Goal: Navigation & Orientation: Find specific page/section

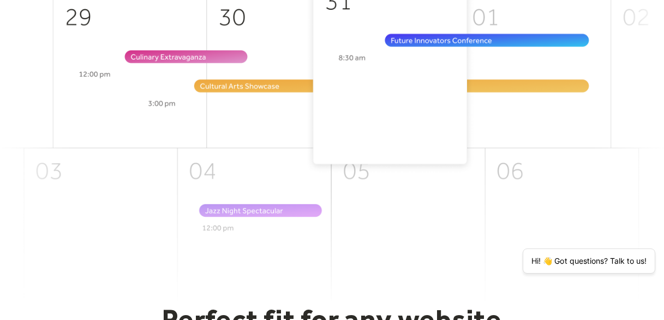
scroll to position [396, 0]
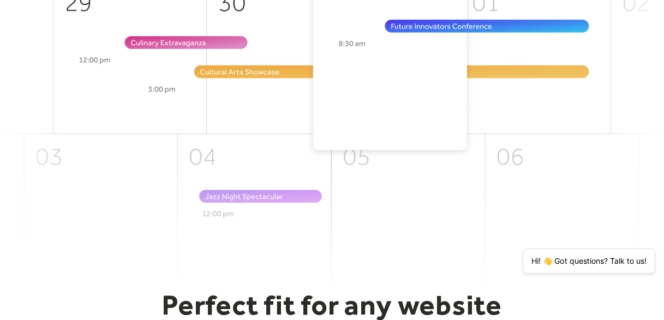
click at [388, 116] on img at bounding box center [332, 123] width 664 height 329
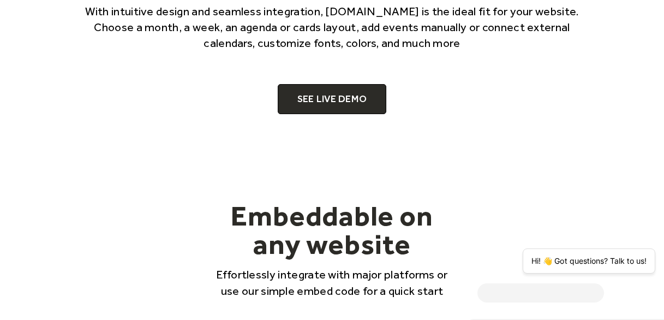
scroll to position [719, 0]
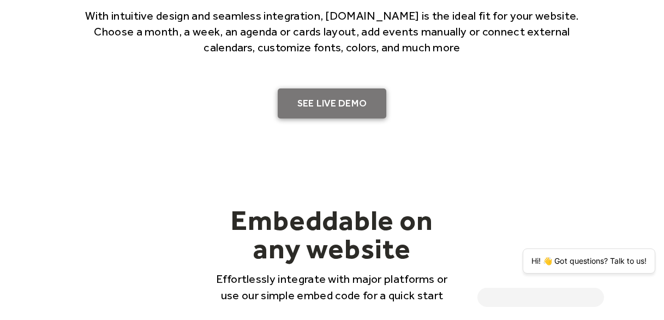
click at [336, 92] on link "SEE LIVE DEMO" at bounding box center [332, 103] width 109 height 31
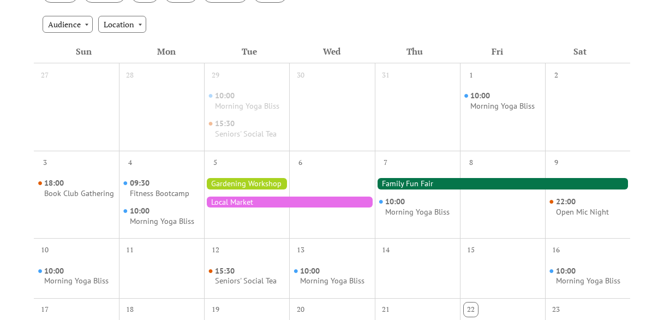
scroll to position [282, 0]
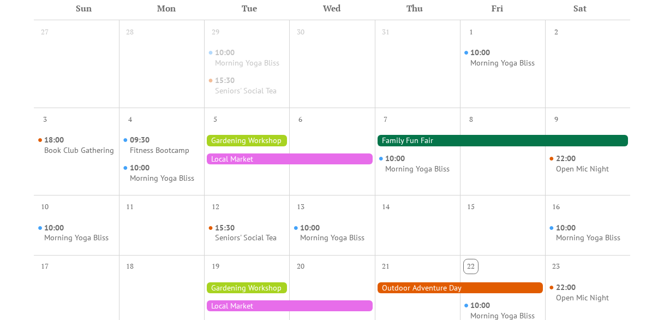
click at [342, 164] on div at bounding box center [331, 159] width 85 height 62
click at [325, 162] on div at bounding box center [289, 158] width 170 height 11
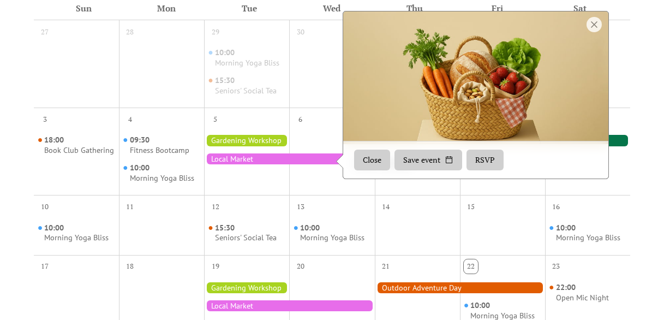
click at [249, 120] on div "5" at bounding box center [246, 118] width 85 height 21
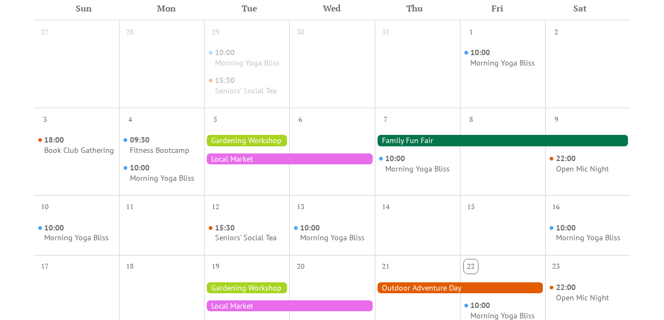
click at [249, 144] on div at bounding box center [246, 140] width 85 height 11
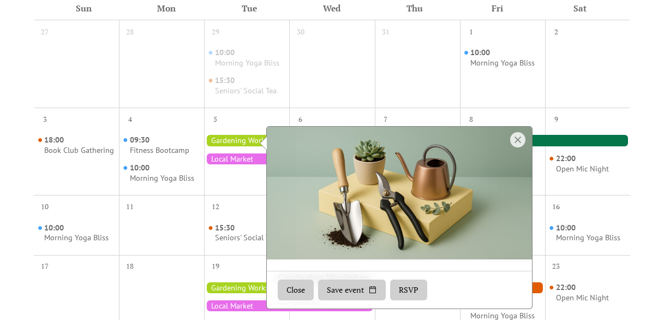
click at [412, 98] on div at bounding box center [417, 72] width 85 height 62
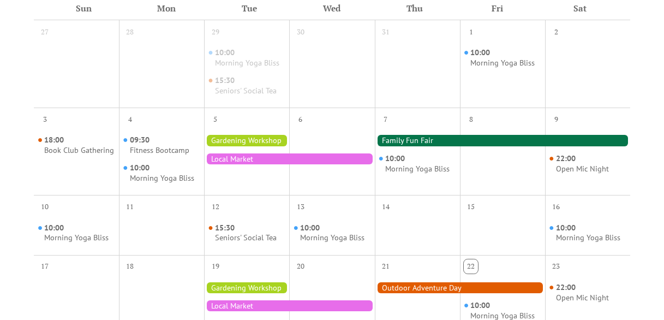
click at [429, 138] on div at bounding box center [503, 140] width 256 height 11
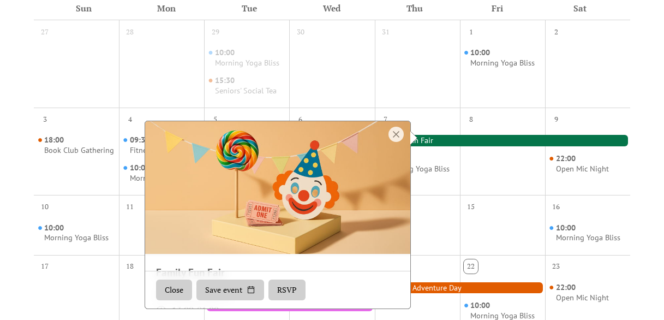
click at [383, 79] on div at bounding box center [417, 72] width 85 height 62
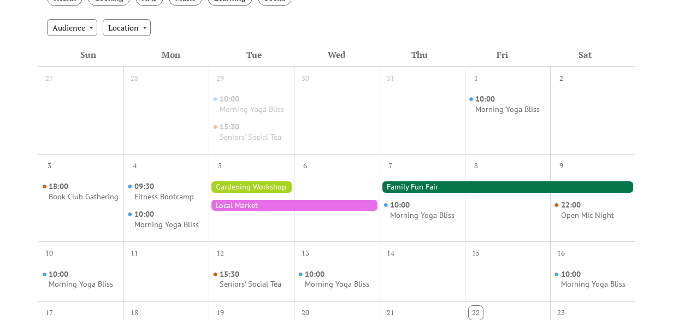
scroll to position [233, 0]
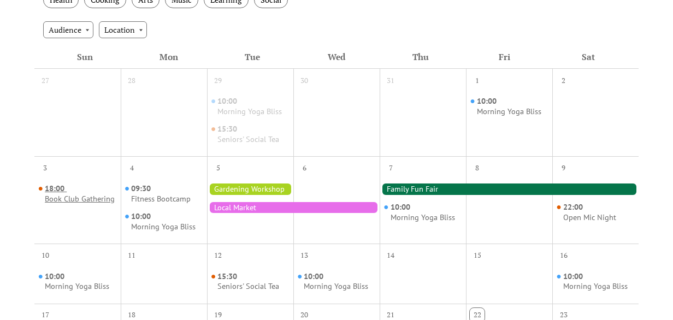
click at [67, 204] on div "Book Club Gathering" at bounding box center [80, 199] width 70 height 10
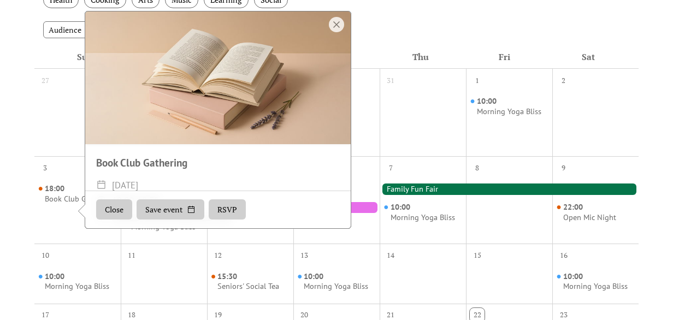
click at [429, 189] on div at bounding box center [508, 188] width 259 height 11
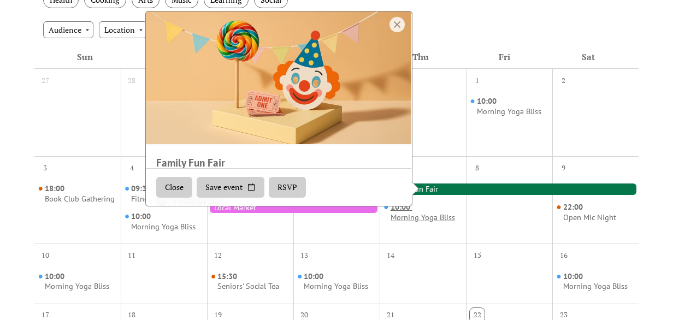
click at [434, 221] on div "Morning Yoga Bliss" at bounding box center [422, 217] width 64 height 10
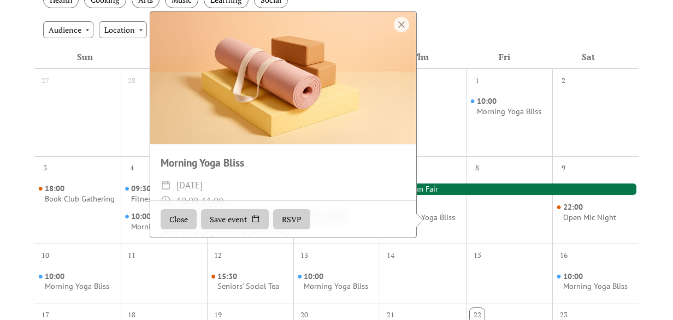
scroll to position [134, 0]
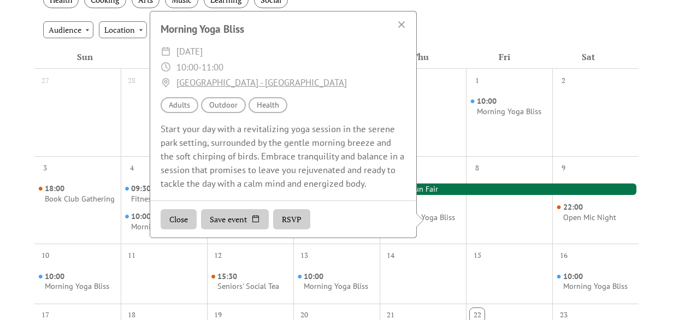
click at [521, 48] on div "Fri" at bounding box center [504, 56] width 84 height 23
